Goal: Transaction & Acquisition: Purchase product/service

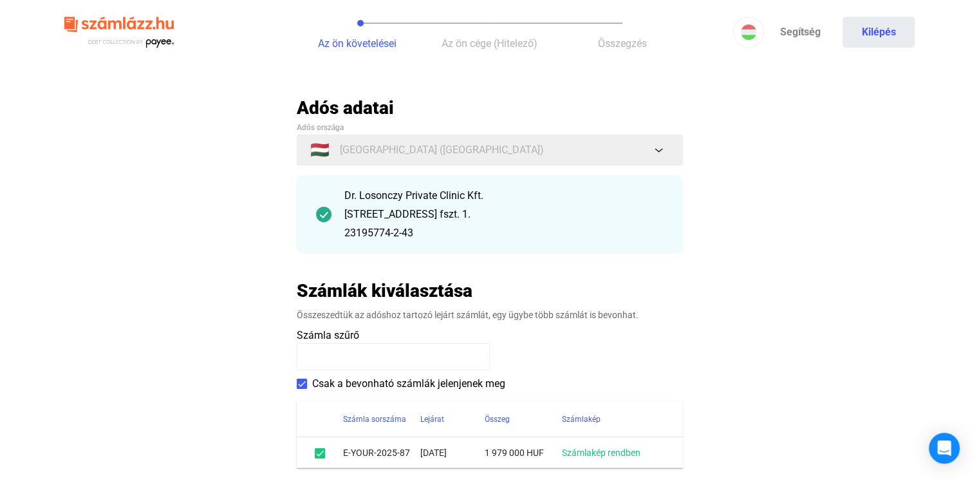
click at [230, 252] on main "Automatikusan mentve Adós adatai Adós országa 🇭🇺 [GEOGRAPHIC_DATA] ([GEOGRAPHIC…" at bounding box center [489, 325] width 979 height 456
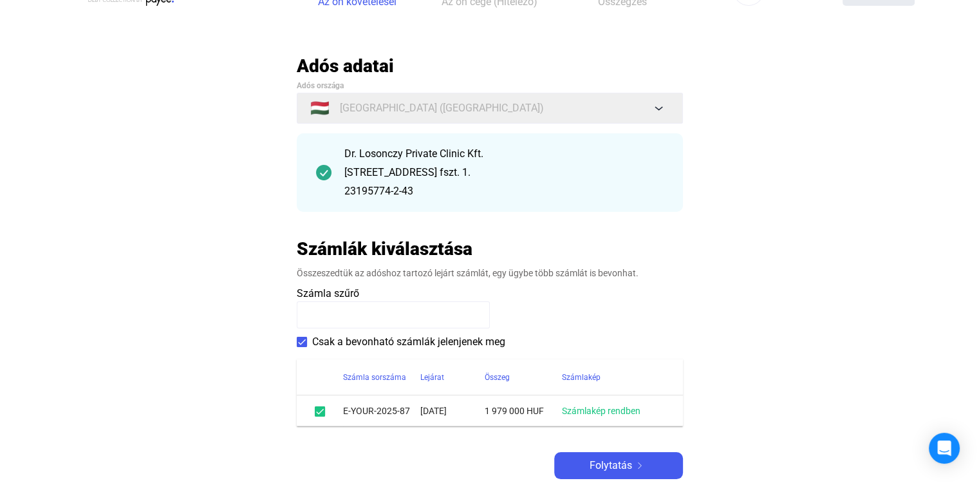
scroll to position [64, 0]
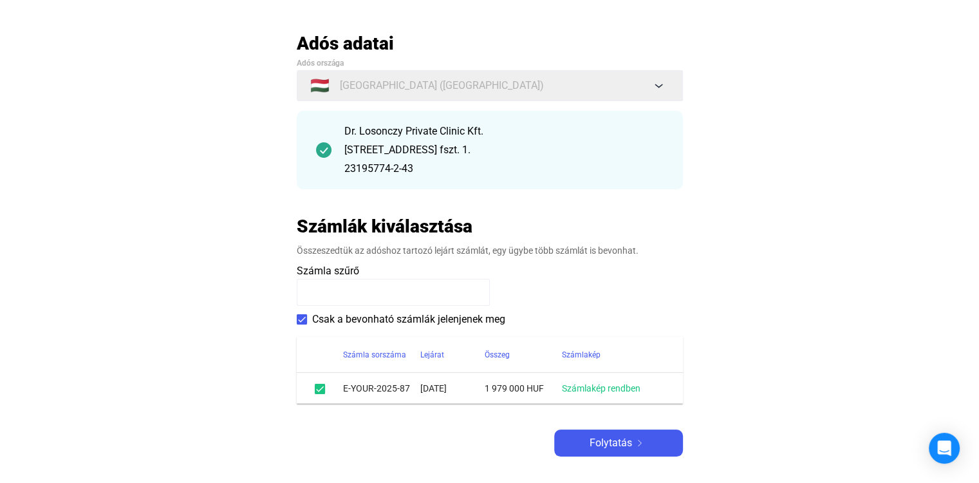
click at [800, 299] on main "Automatikusan mentve Adós adatai Adós országa 🇭🇺 [GEOGRAPHIC_DATA] ([GEOGRAPHIC…" at bounding box center [489, 260] width 979 height 456
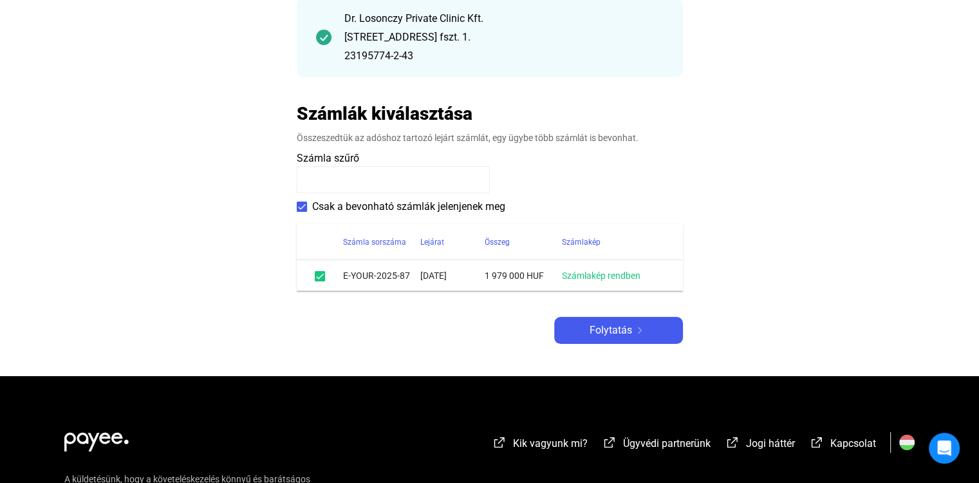
scroll to position [193, 0]
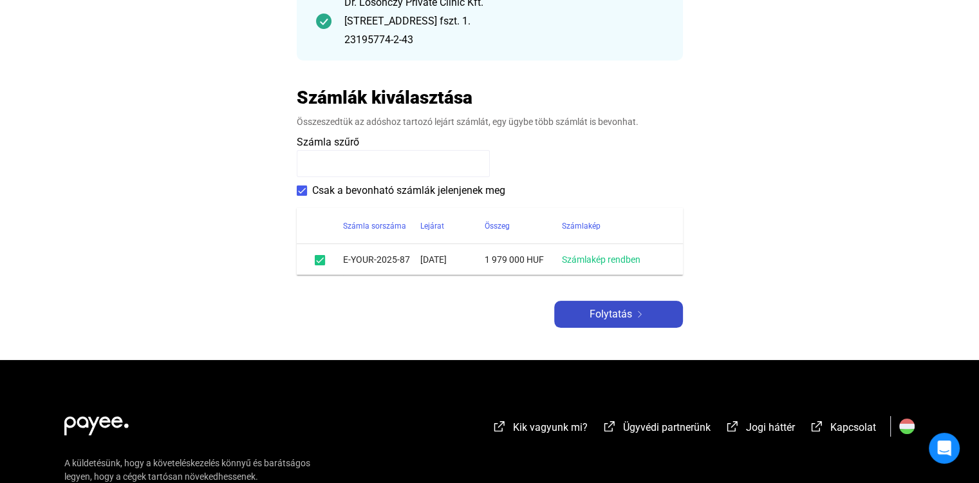
click at [612, 315] on span "Folytatás" at bounding box center [610, 313] width 42 height 15
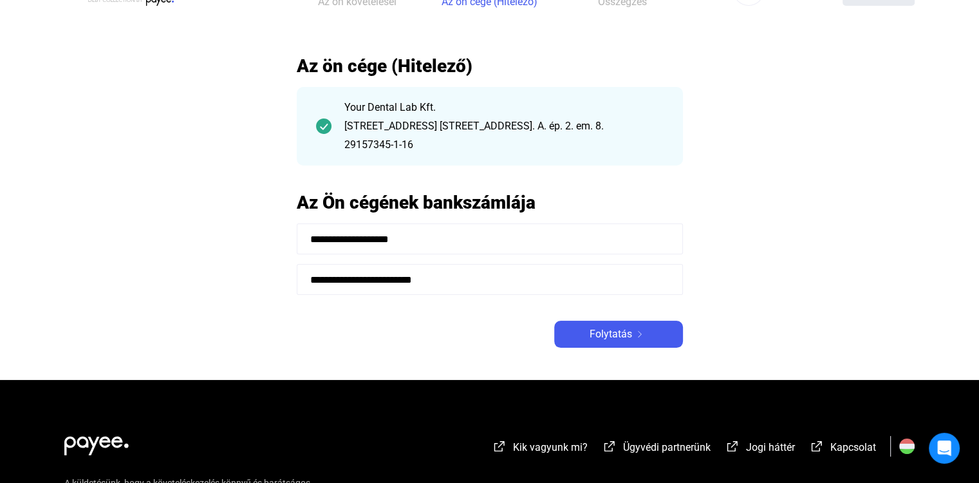
scroll to position [64, 0]
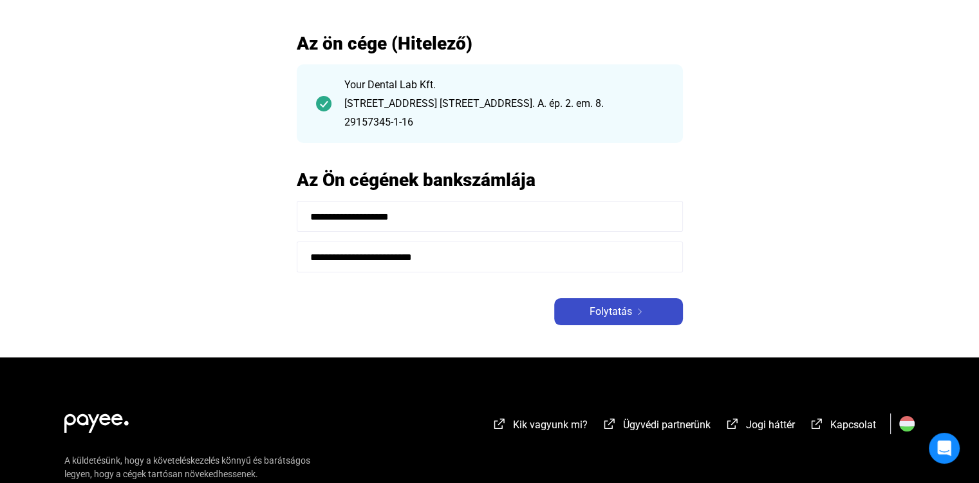
click at [623, 310] on span "Folytatás" at bounding box center [610, 311] width 42 height 15
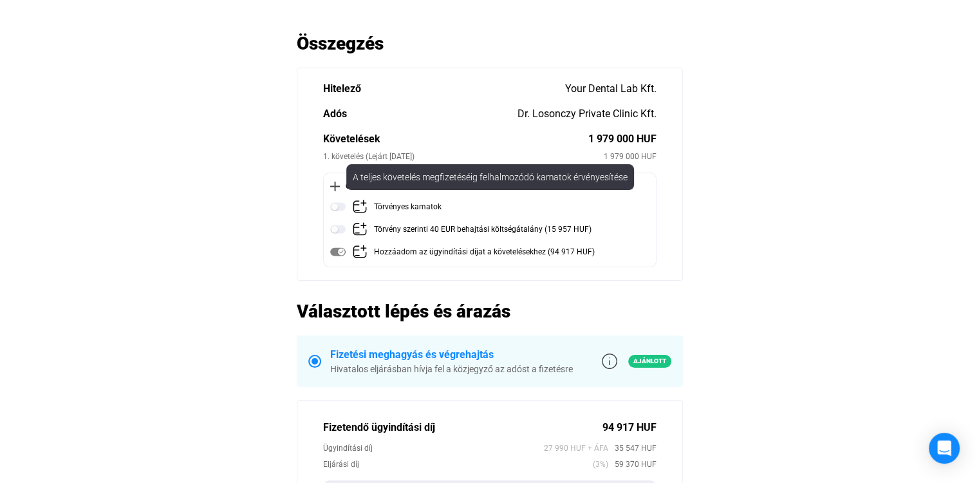
click at [337, 207] on img at bounding box center [337, 206] width 15 height 15
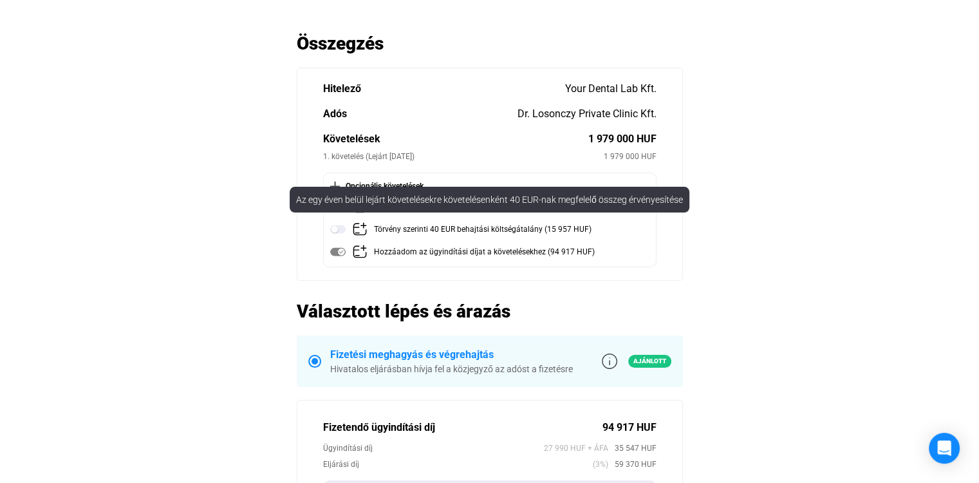
click at [335, 232] on img at bounding box center [337, 228] width 15 height 15
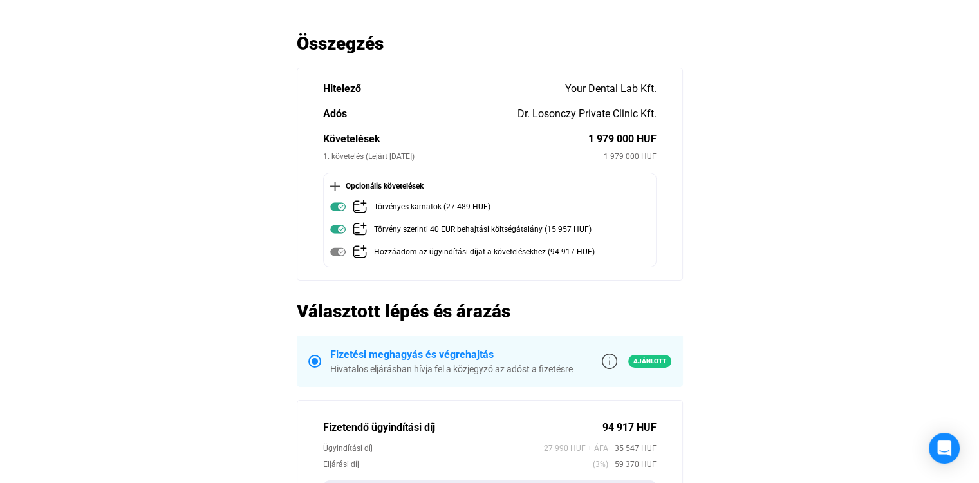
click at [838, 173] on main "Automatikusan mentve Összegzés Hitelező Your Dental Lab Kft. Adós Dr. Losonczy …" at bounding box center [489, 438] width 979 height 813
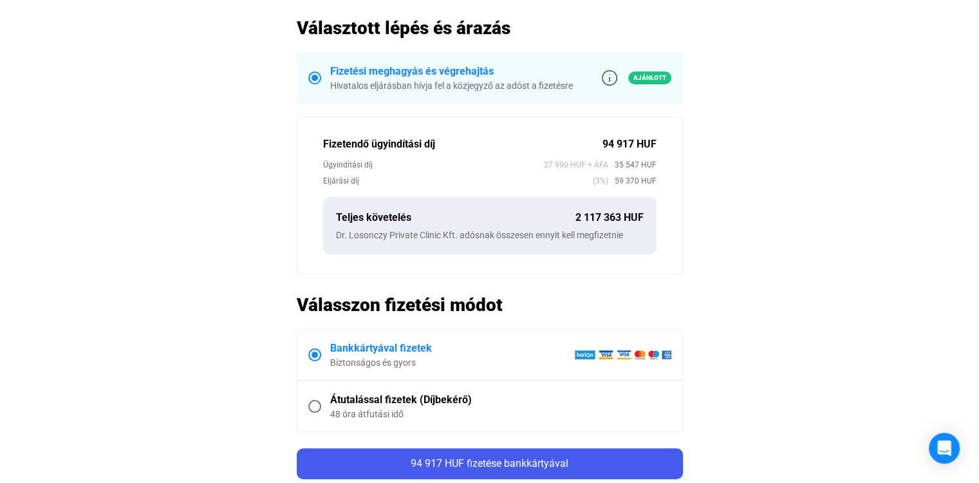
scroll to position [386, 0]
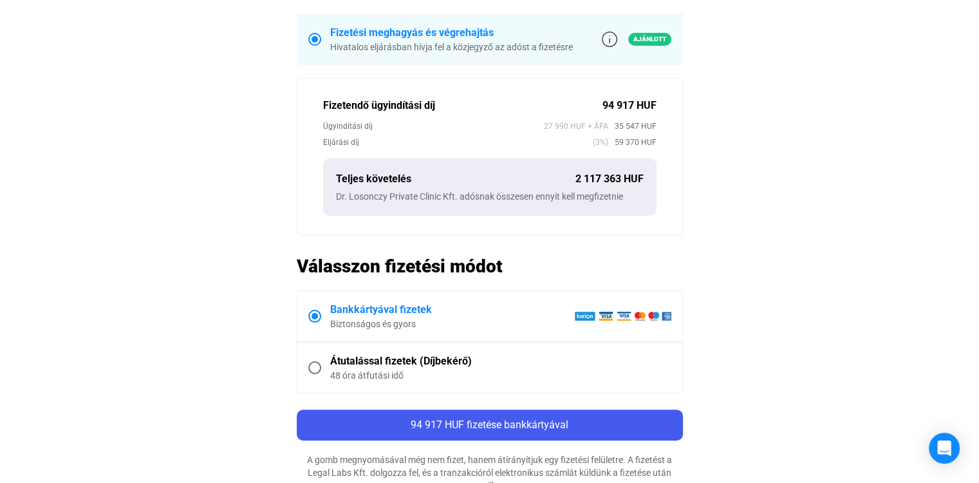
click at [775, 196] on main "Automatikusan mentve Összegzés Hitelező Your Dental Lab Kft. Adós Dr. Losonczy …" at bounding box center [489, 116] width 979 height 813
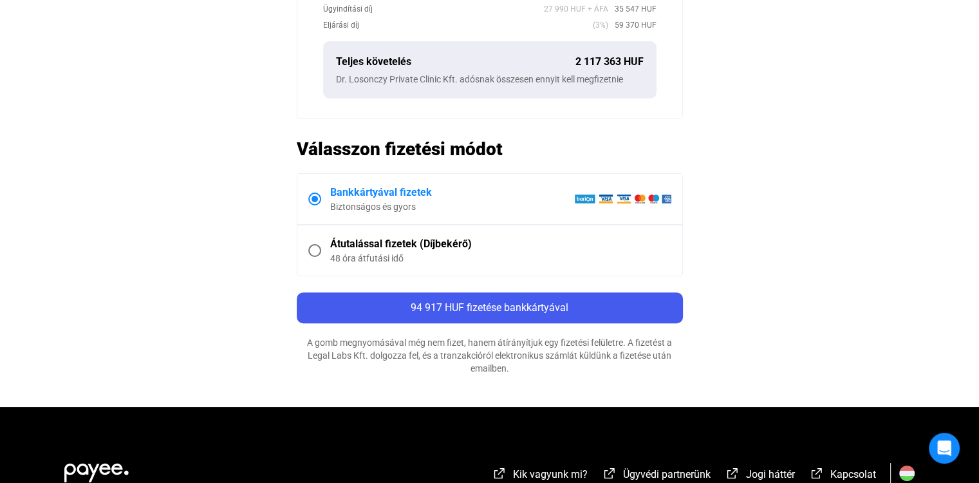
scroll to position [579, 0]
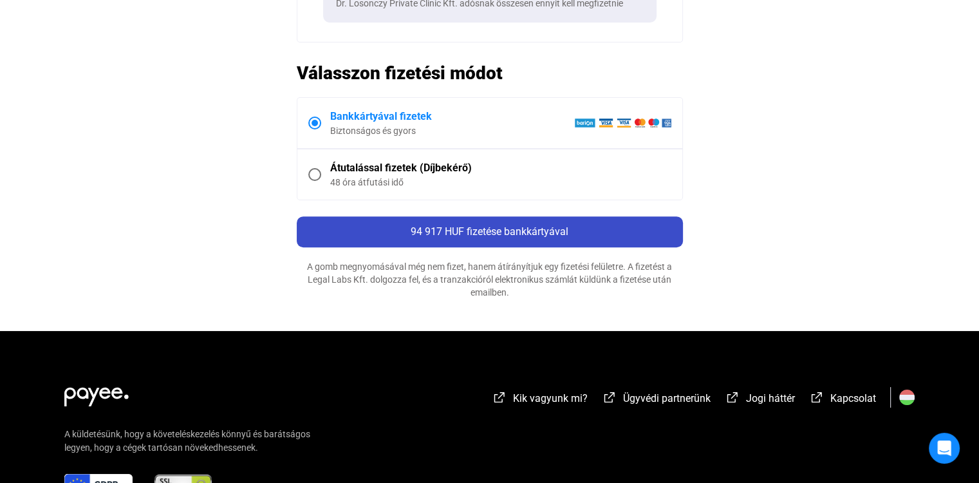
click at [503, 226] on span "94 917 HUF fizetése bankkártyával" at bounding box center [490, 231] width 158 height 12
